Goal: Find specific page/section: Find specific page/section

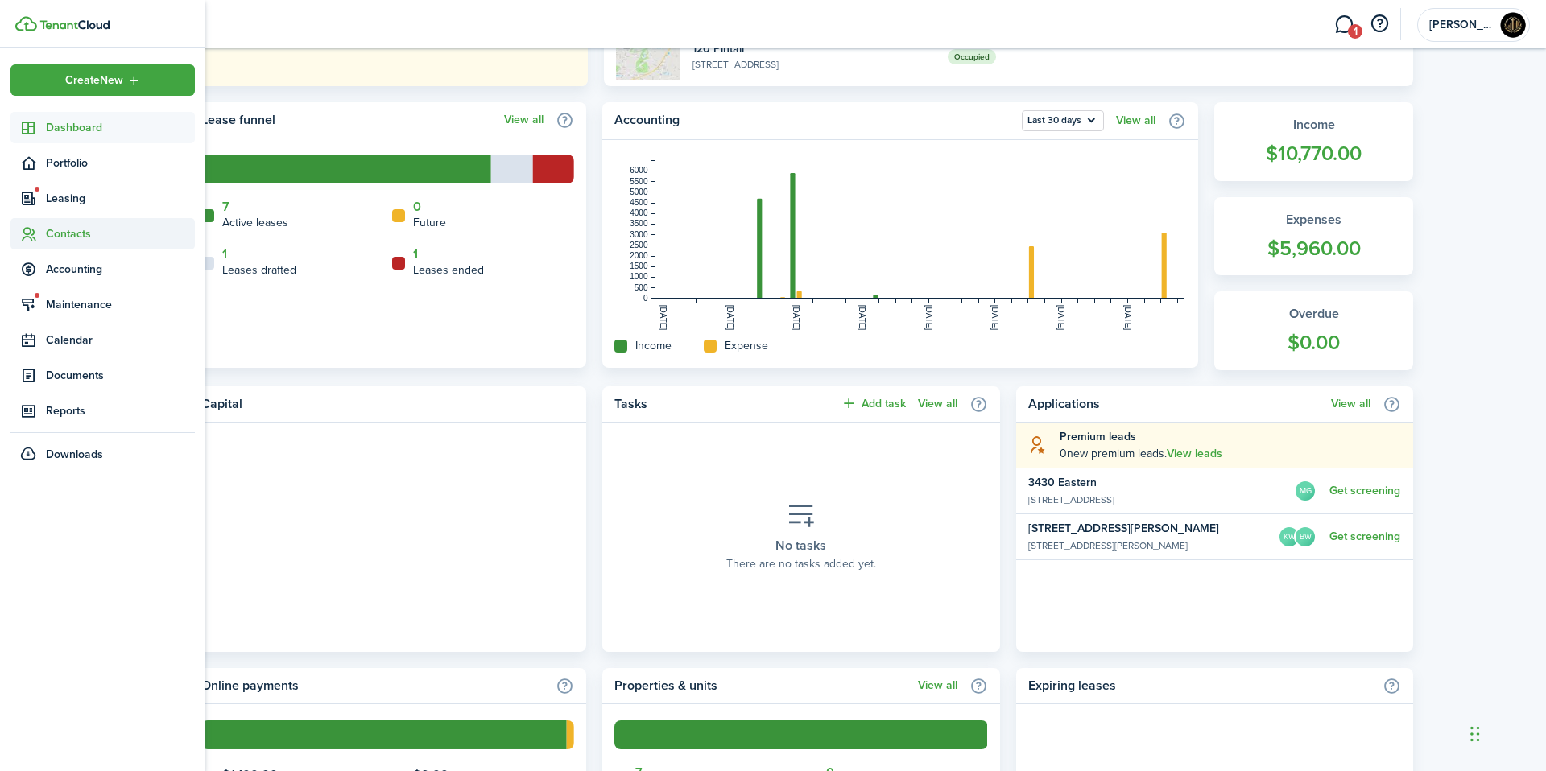
click at [76, 235] on span "Contacts" at bounding box center [120, 233] width 149 height 17
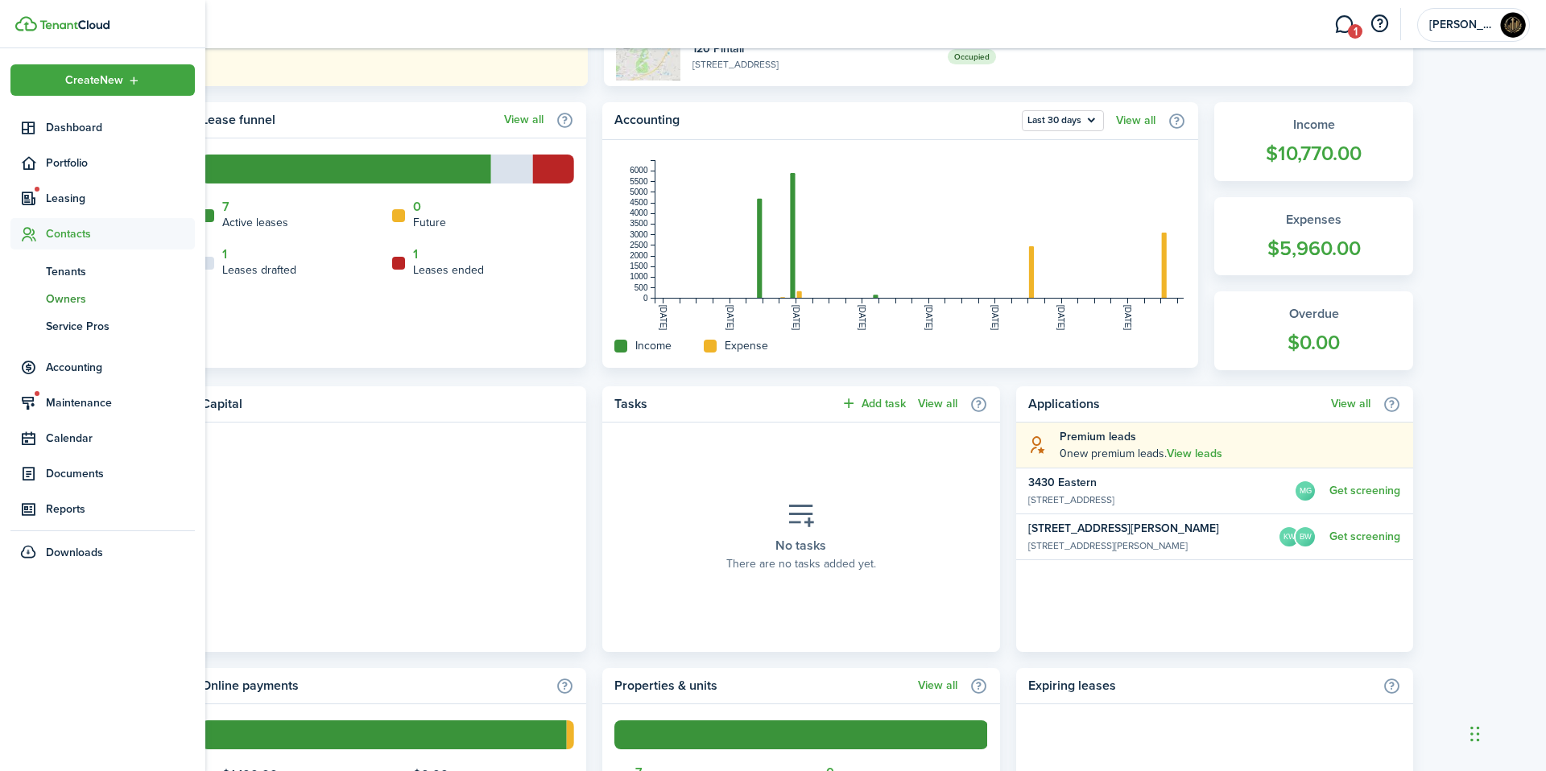
click at [72, 292] on span "Owners" at bounding box center [120, 299] width 149 height 17
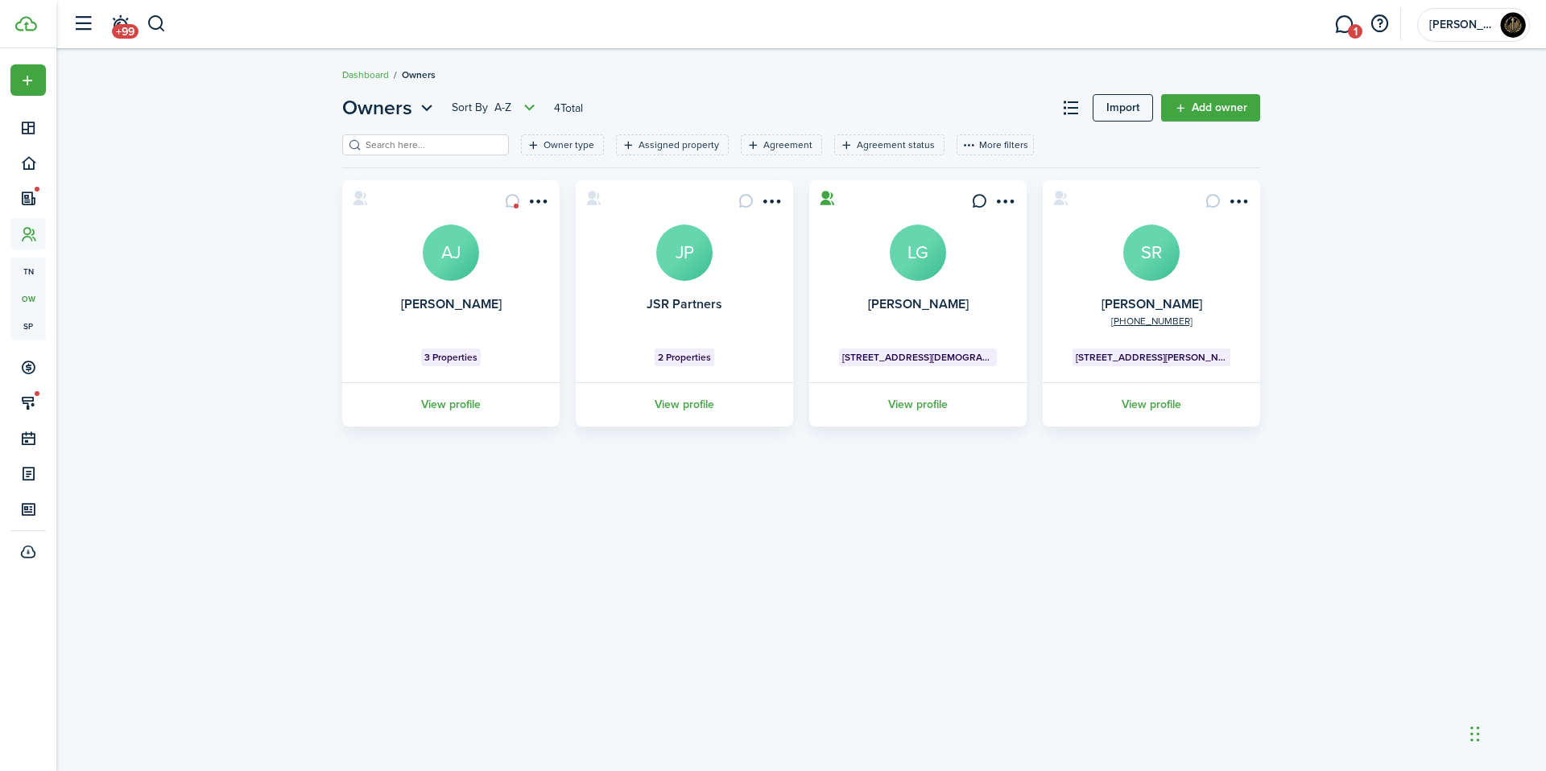
click at [1152, 258] on avatar-text "SR" at bounding box center [1151, 253] width 56 height 56
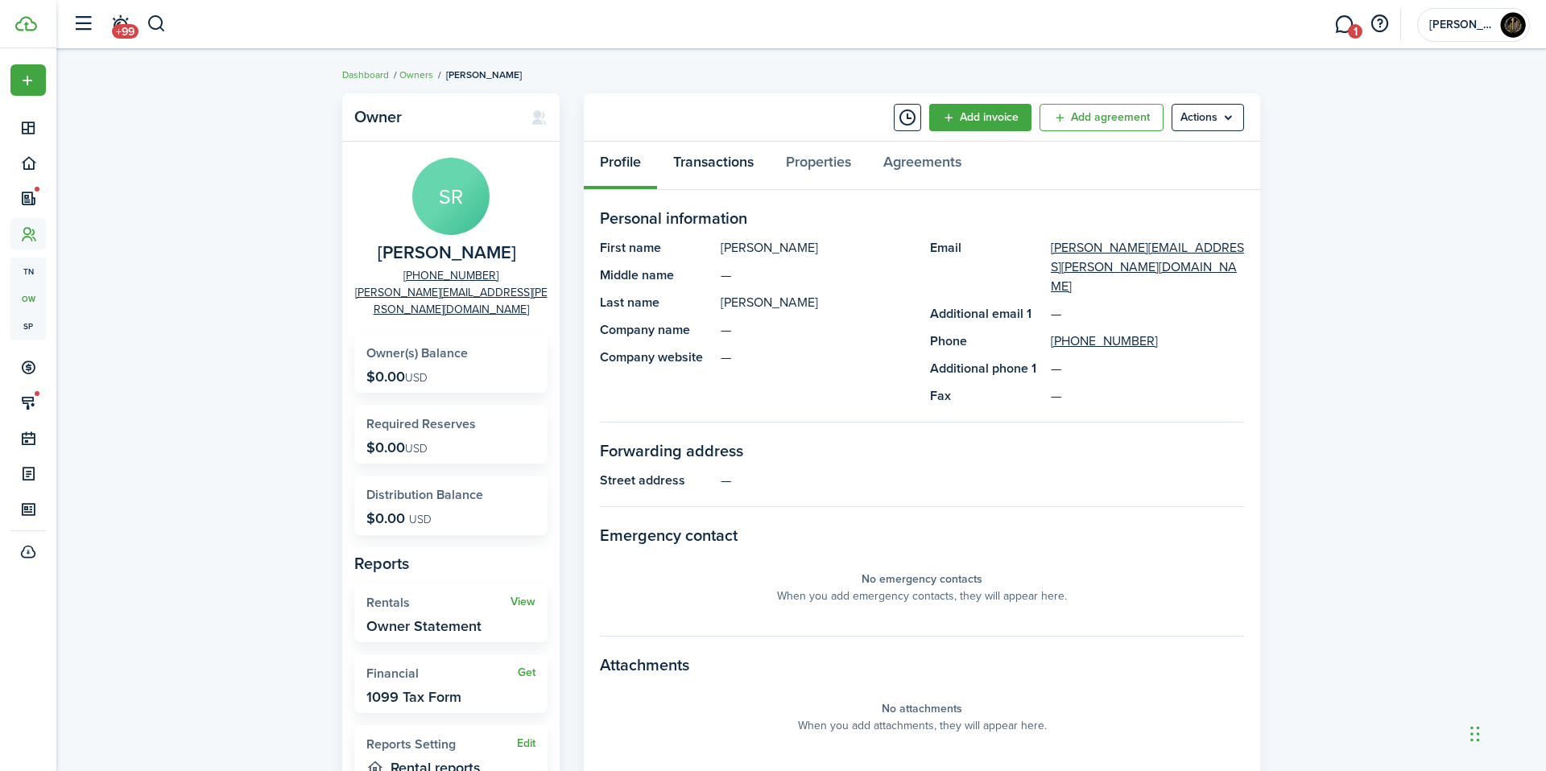
click at [721, 155] on link "Transactions" at bounding box center [713, 166] width 113 height 48
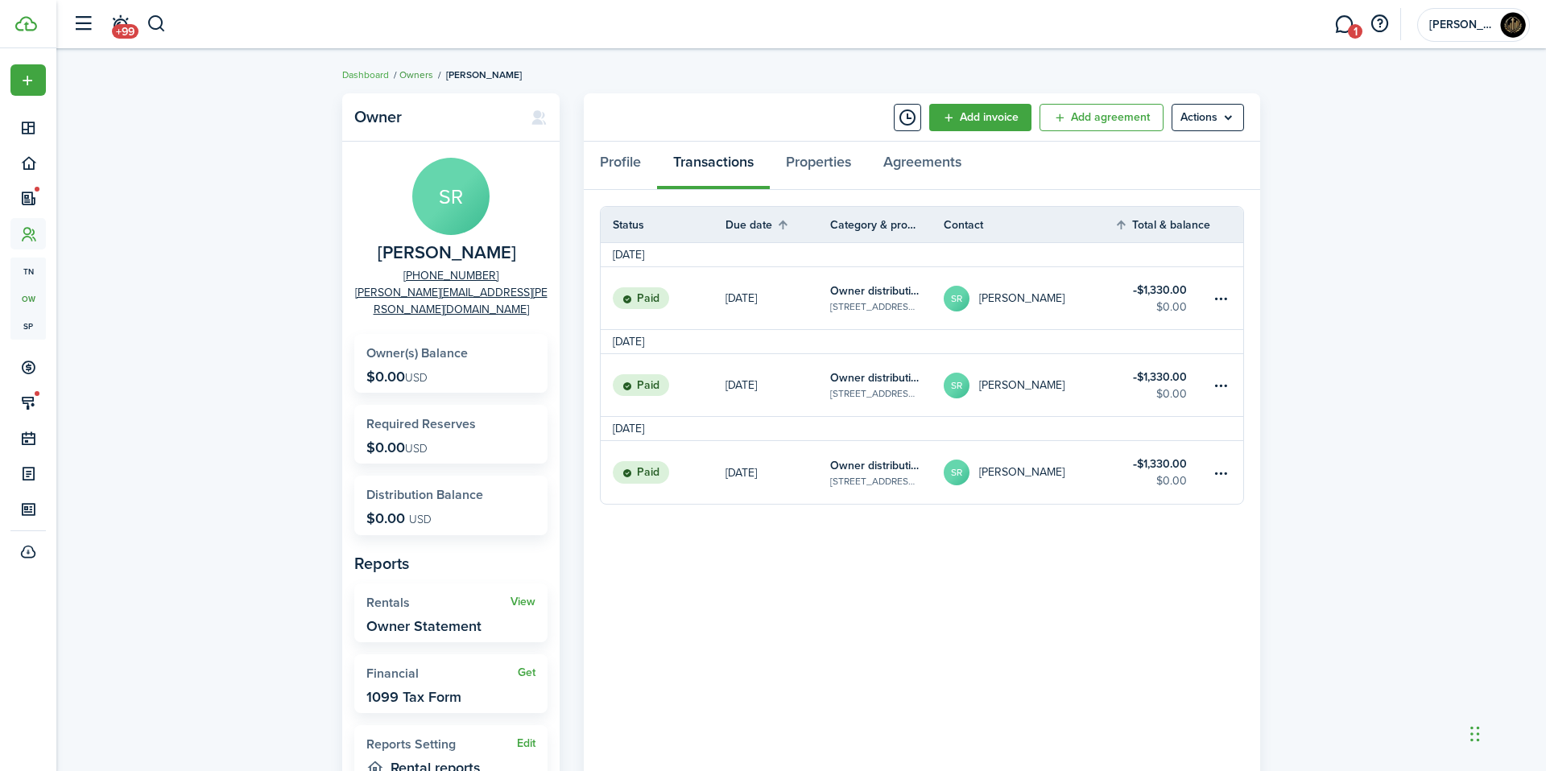
click at [427, 74] on link "Owners" at bounding box center [416, 75] width 34 height 14
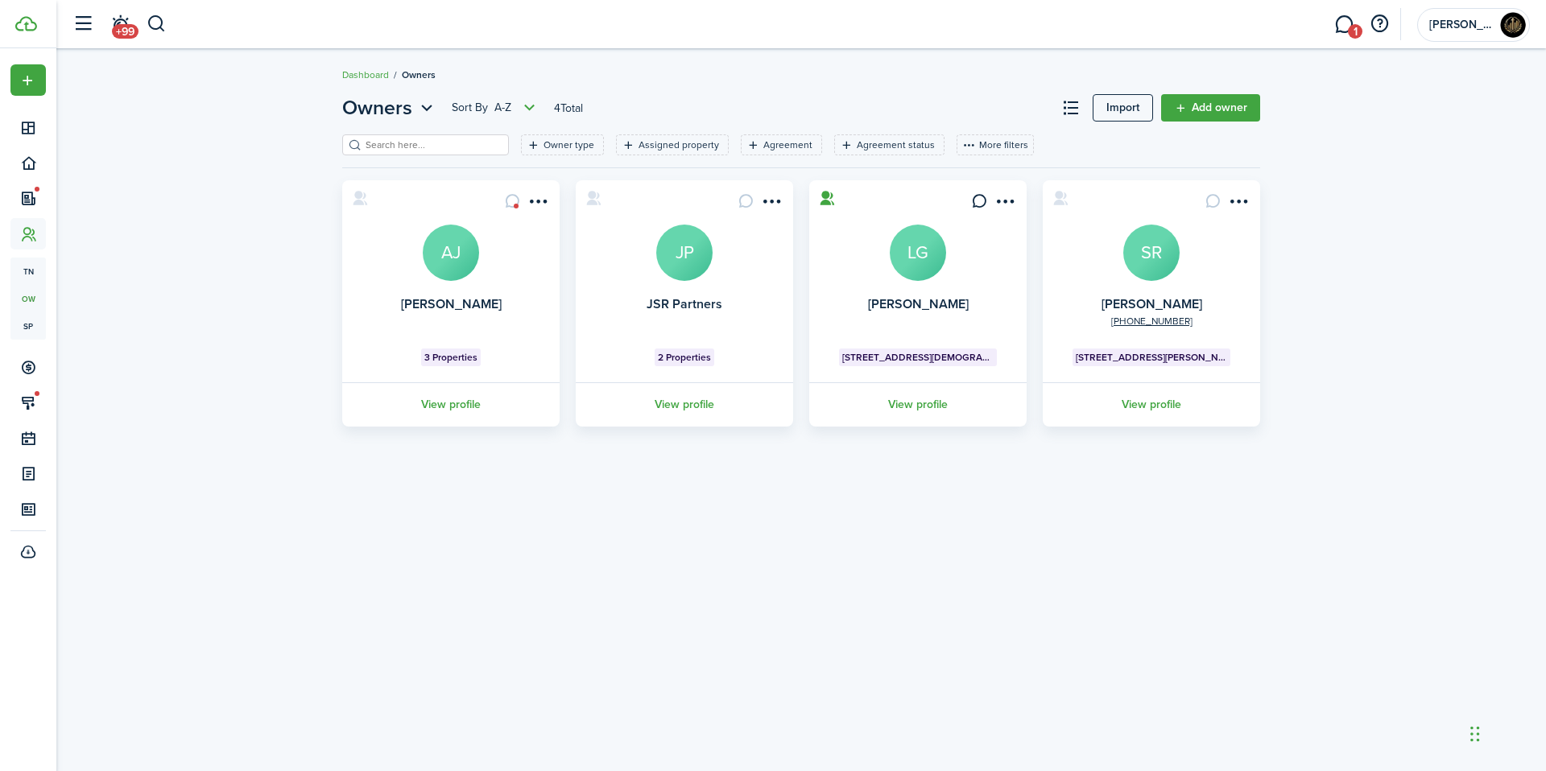
click at [706, 265] on avatar-text "JP" at bounding box center [684, 253] width 56 height 56
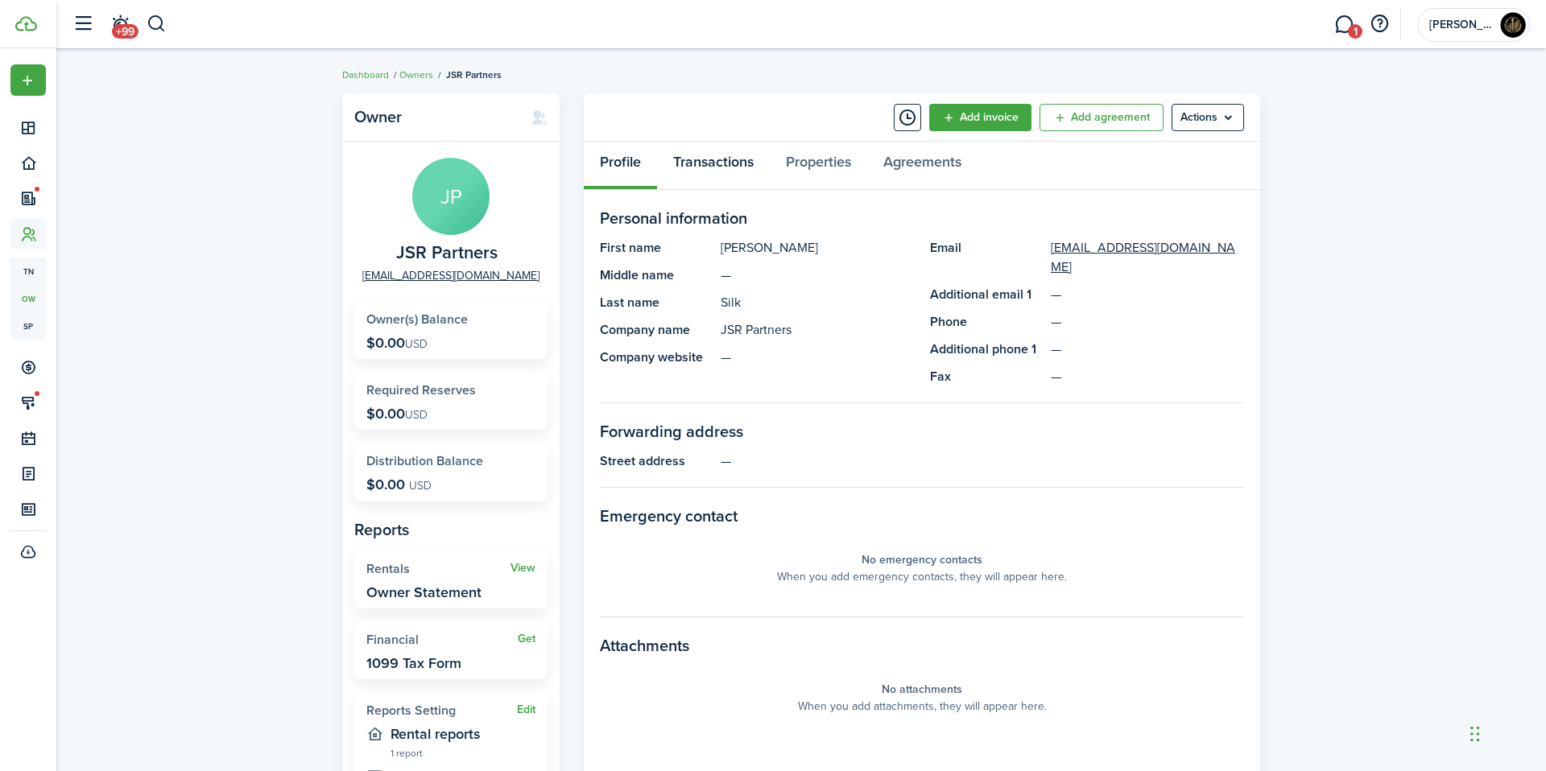
click at [709, 175] on link "Transactions" at bounding box center [713, 166] width 113 height 48
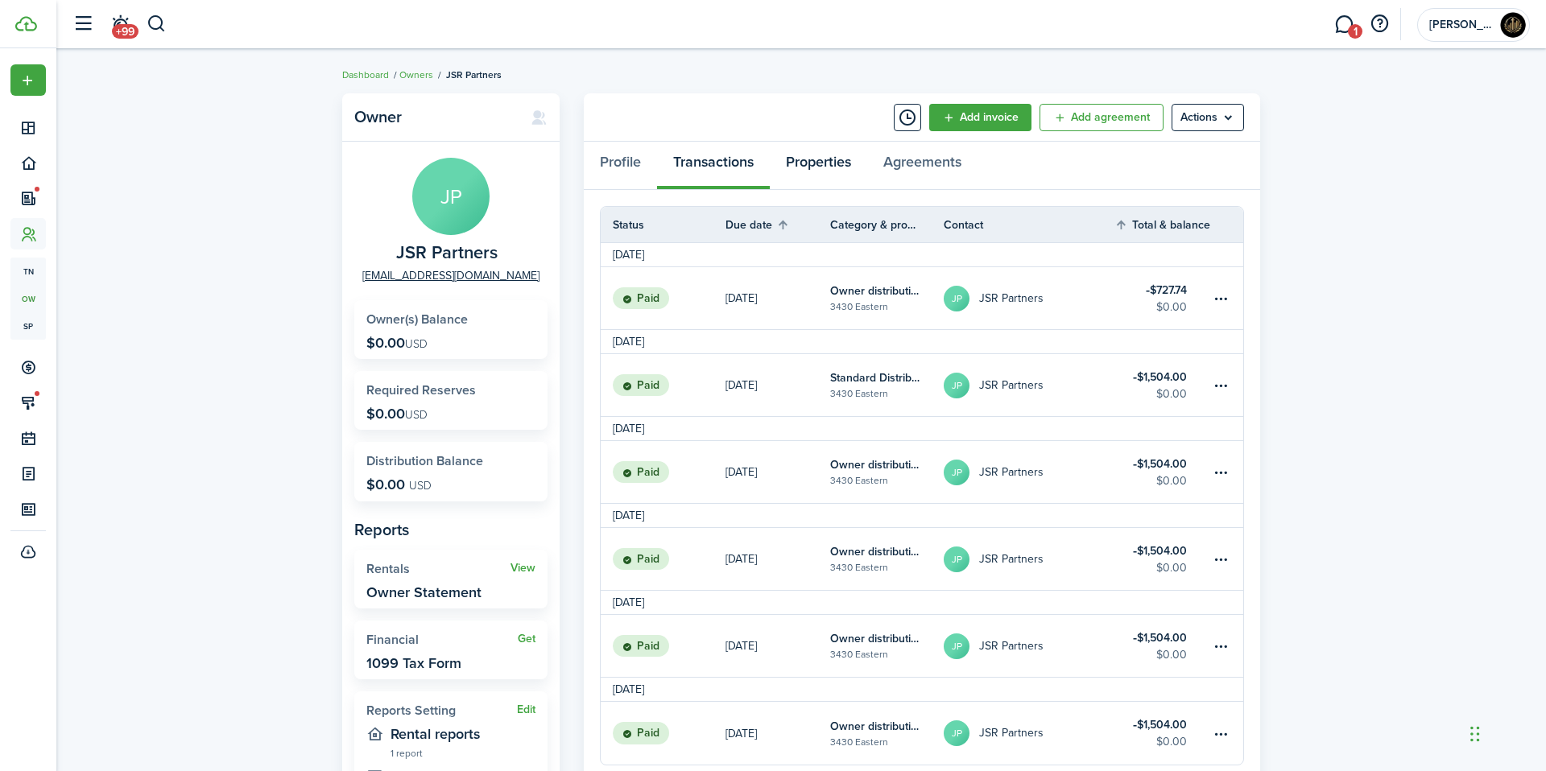
click at [848, 168] on link "Properties" at bounding box center [818, 166] width 97 height 48
